Goal: Communication & Community: Answer question/provide support

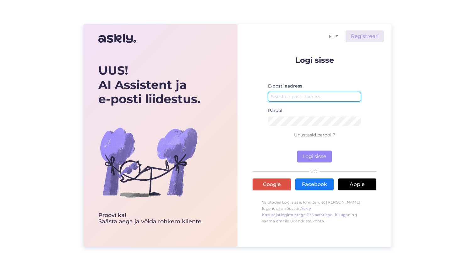
type input "[EMAIL_ADDRESS][DOMAIN_NAME]"
click at [309, 155] on button "Logi sisse" at bounding box center [314, 157] width 35 height 12
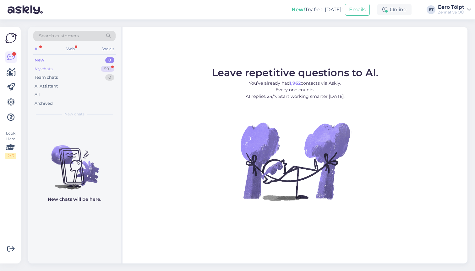
click at [44, 67] on div "My chats" at bounding box center [44, 69] width 18 height 6
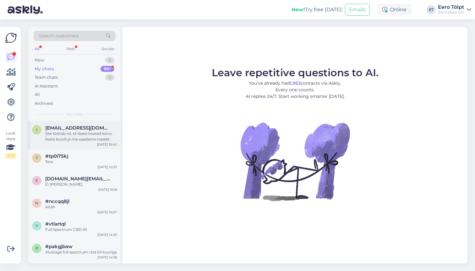
click at [81, 135] on div "See töötab nii, et lisate tooted korvi, lisate koodi ja me saadame topekt." at bounding box center [81, 136] width 72 height 11
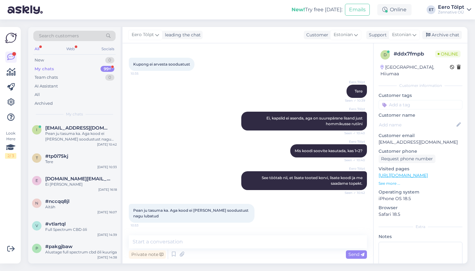
scroll to position [112, 0]
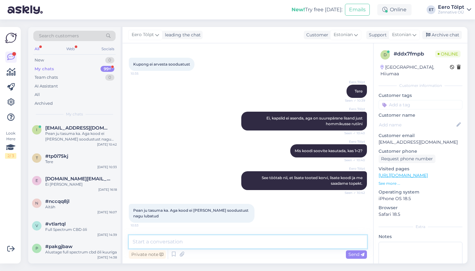
click at [199, 243] on textarea at bounding box center [248, 241] width 238 height 13
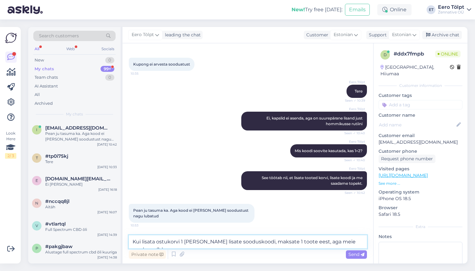
type textarea "Kui lisata ostukorvi 1 [PERSON_NAME] lisate sooduskoodi, maksate 1 toote eest, …"
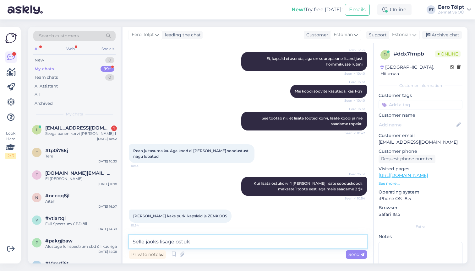
scroll to position [198, 0]
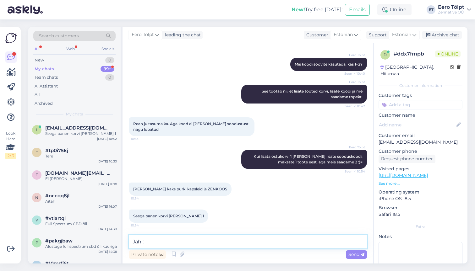
type textarea "Jah :)"
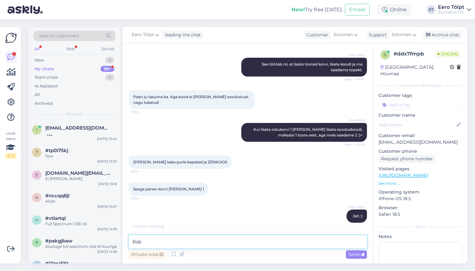
type textarea "Kas"
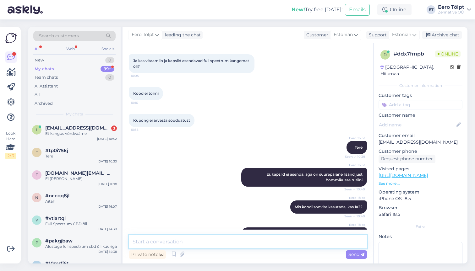
scroll to position [57, 0]
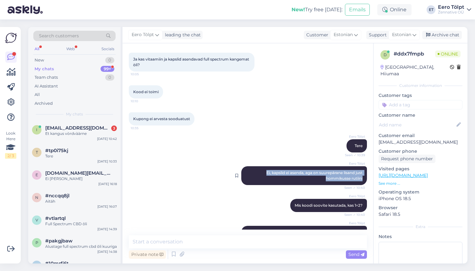
drag, startPoint x: 263, startPoint y: 172, endPoint x: 363, endPoint y: 179, distance: 99.4
click at [362, 179] on div "[PERSON_NAME] Ei, kapslid ei asenda, aga on suurepärane lisand just hommikusse …" at bounding box center [304, 175] width 126 height 19
copy span "Ei, kapslid ei asenda, aga on suurepärane lisand just hommikusse rutiini"
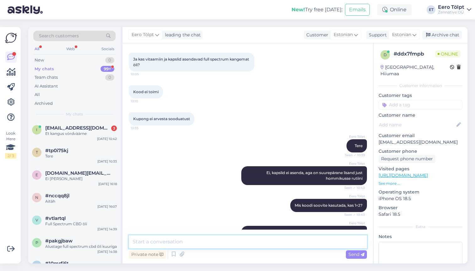
click at [180, 238] on textarea at bounding box center [248, 241] width 238 height 13
paste textarea "Ei, kapslid ei asenda, aga on suurepärane lisand just hommikusse rutiini"
click at [158, 242] on textarea "Ei, kapslid ei asenda, aga on suurepärane lisand just hommikusse rutiini" at bounding box center [248, 241] width 238 height 13
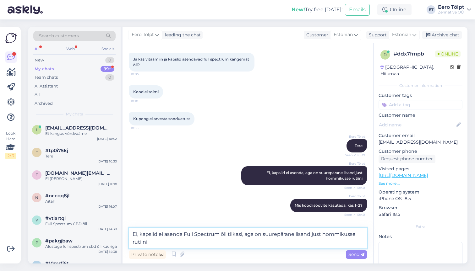
type textarea "Ei, kapslid ei asenda Full Spectrum õli tilkasid, aga on suurepärane lisand jus…"
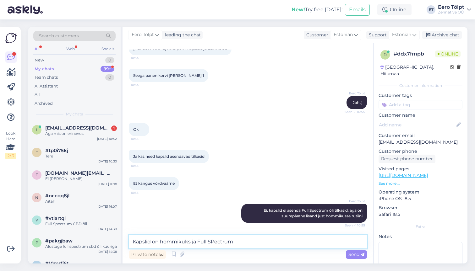
scroll to position [366, 0]
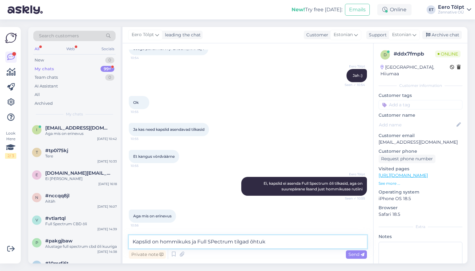
type textarea "Kapslid on hommikuks ja Full SPectrum tilgad õhtuks"
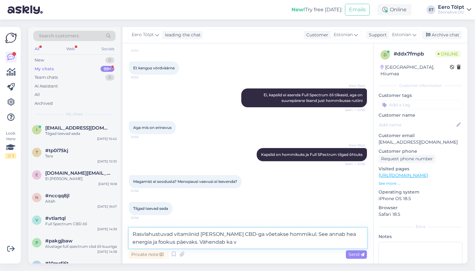
scroll to position [447, 0]
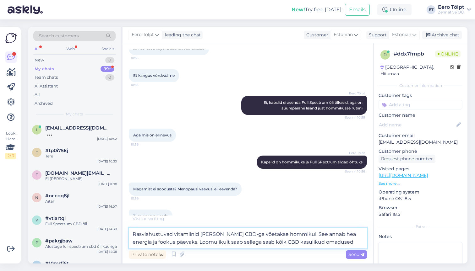
type textarea "Rasvlahustuvad vitamiinid [PERSON_NAME] CBD-ga võetakse hommikul. See annab hea…"
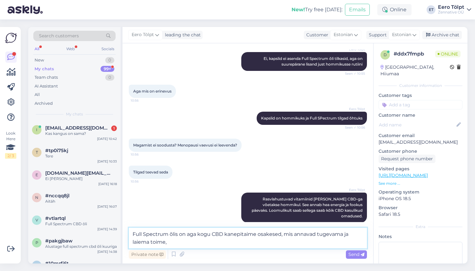
scroll to position [518, 0]
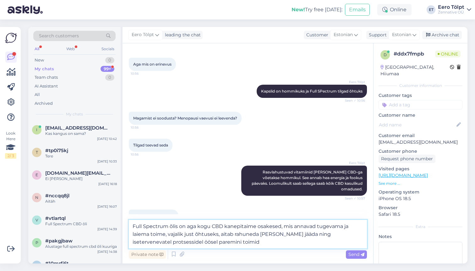
type textarea "Full Spectrum õlis on aga kogu CBD kanepitaime osakesed, mis annavad tugevama j…"
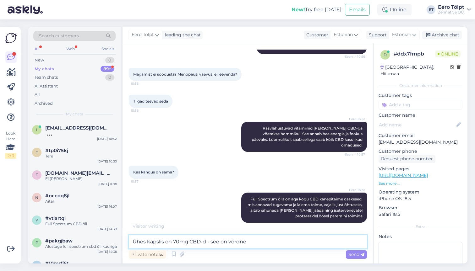
scroll to position [589, 0]
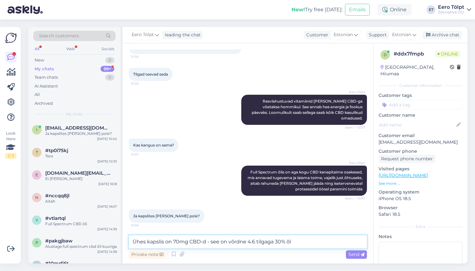
type textarea "Ühes kapslis on 70mg CBD-d - see on võrdne 4.6 tilgaga 30% õli"
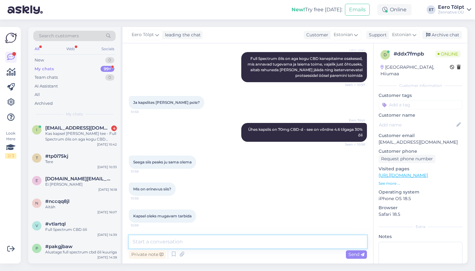
scroll to position [746, 0]
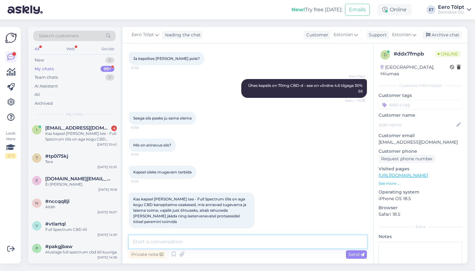
click at [186, 241] on textarea at bounding box center [248, 241] width 238 height 13
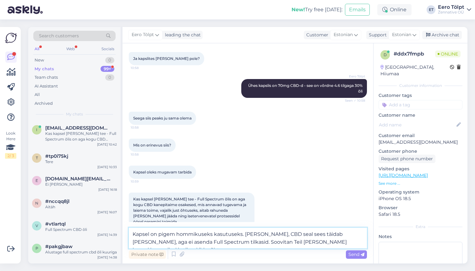
type textarea "Kapsel on pigem hommikuseks kasutuseks. [PERSON_NAME], CBD seal sees täidab [PE…"
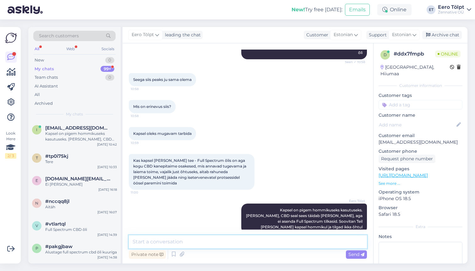
scroll to position [785, 0]
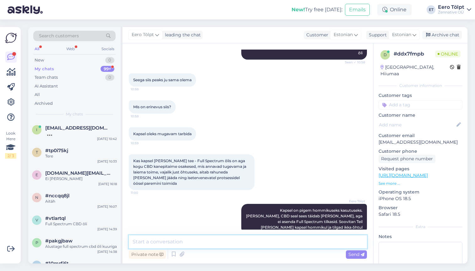
type textarea "L"
paste textarea "Lai koostisosade spekter on tõhusam, kui puhas CBD."
type textarea "Lai koostisosade spekter on tõhusam, kui puhas CBD."
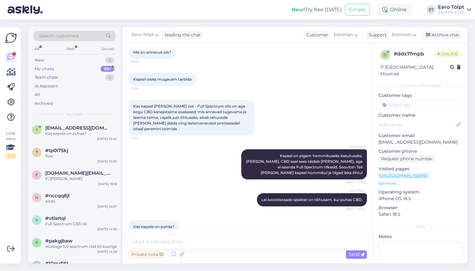
scroll to position [839, 0]
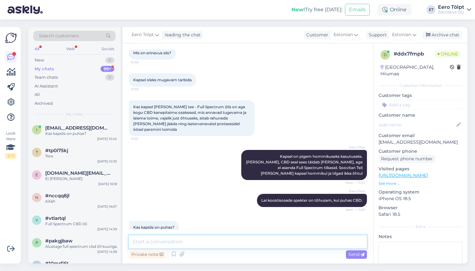
click at [190, 244] on textarea at bounding box center [248, 241] width 238 height 13
type textarea "Jah, kapslis on puhas CBD kristall"
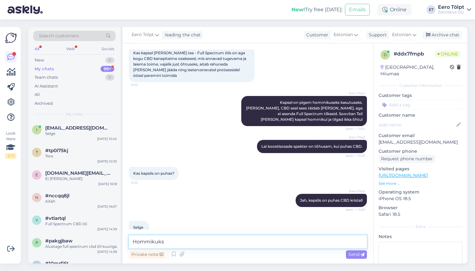
scroll to position [920, 0]
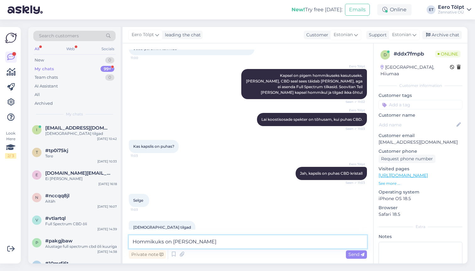
type textarea "Hommikuks on nii parem"
type textarea "Hästi :)"
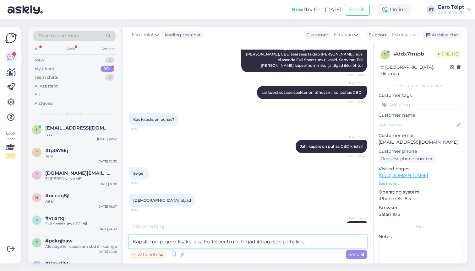
type textarea "Kapslid on pigem lisaks, aga Full Spectrum tilgad ikkagi see põhiline"
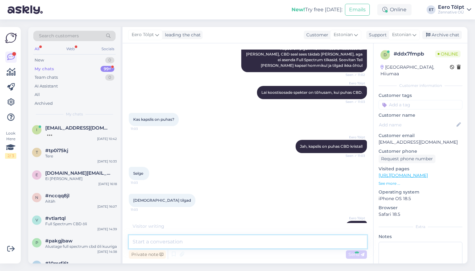
scroll to position [979, 0]
